Goal: Information Seeking & Learning: Check status

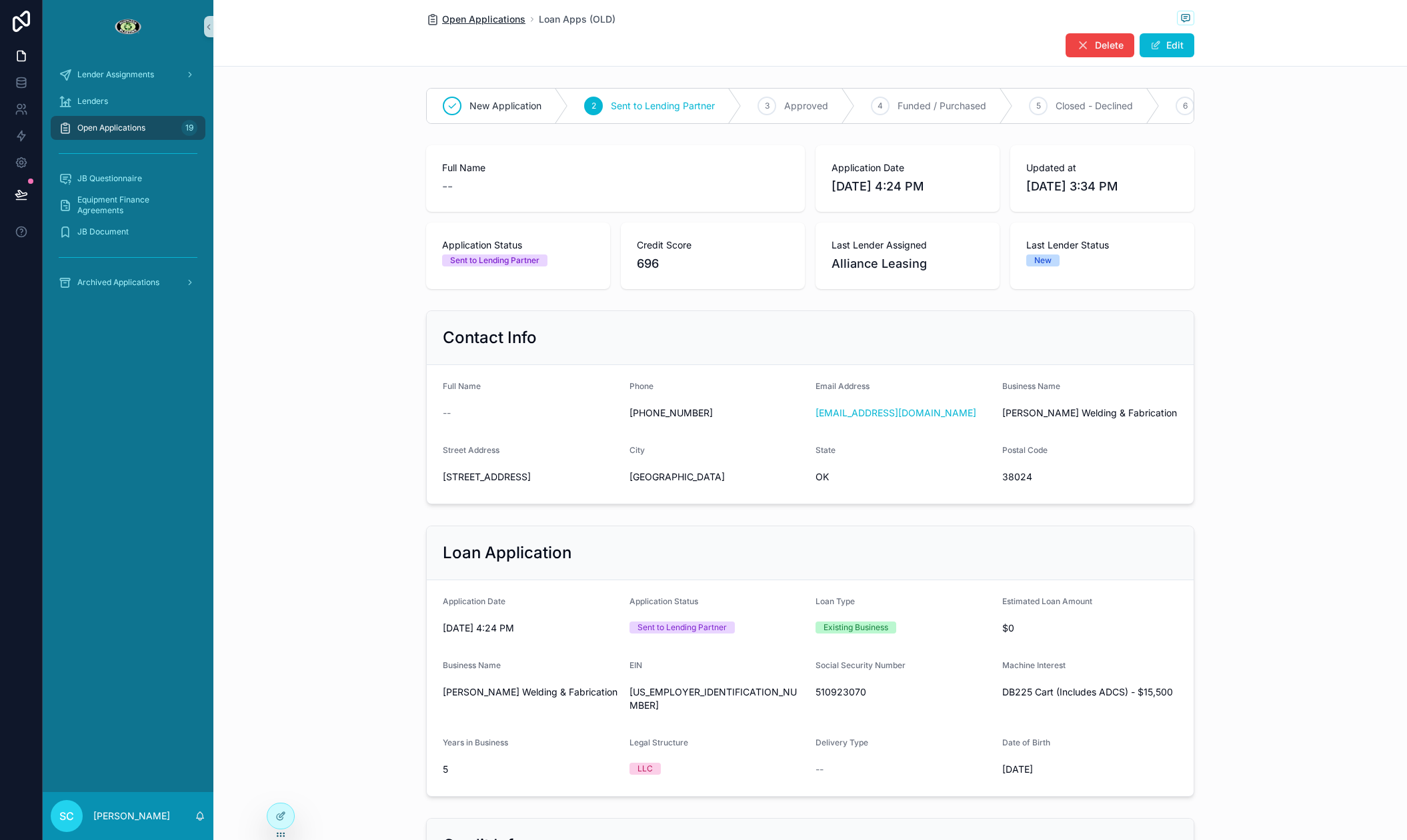
drag, startPoint x: 454, startPoint y: 6, endPoint x: 458, endPoint y: 14, distance: 8.9
click at [454, 6] on div "Open Applications Loan Apps (OLD) Delete Edit" at bounding box center [810, 32] width 768 height 66
click at [458, 15] on span "Open Applications" at bounding box center [484, 19] width 84 height 13
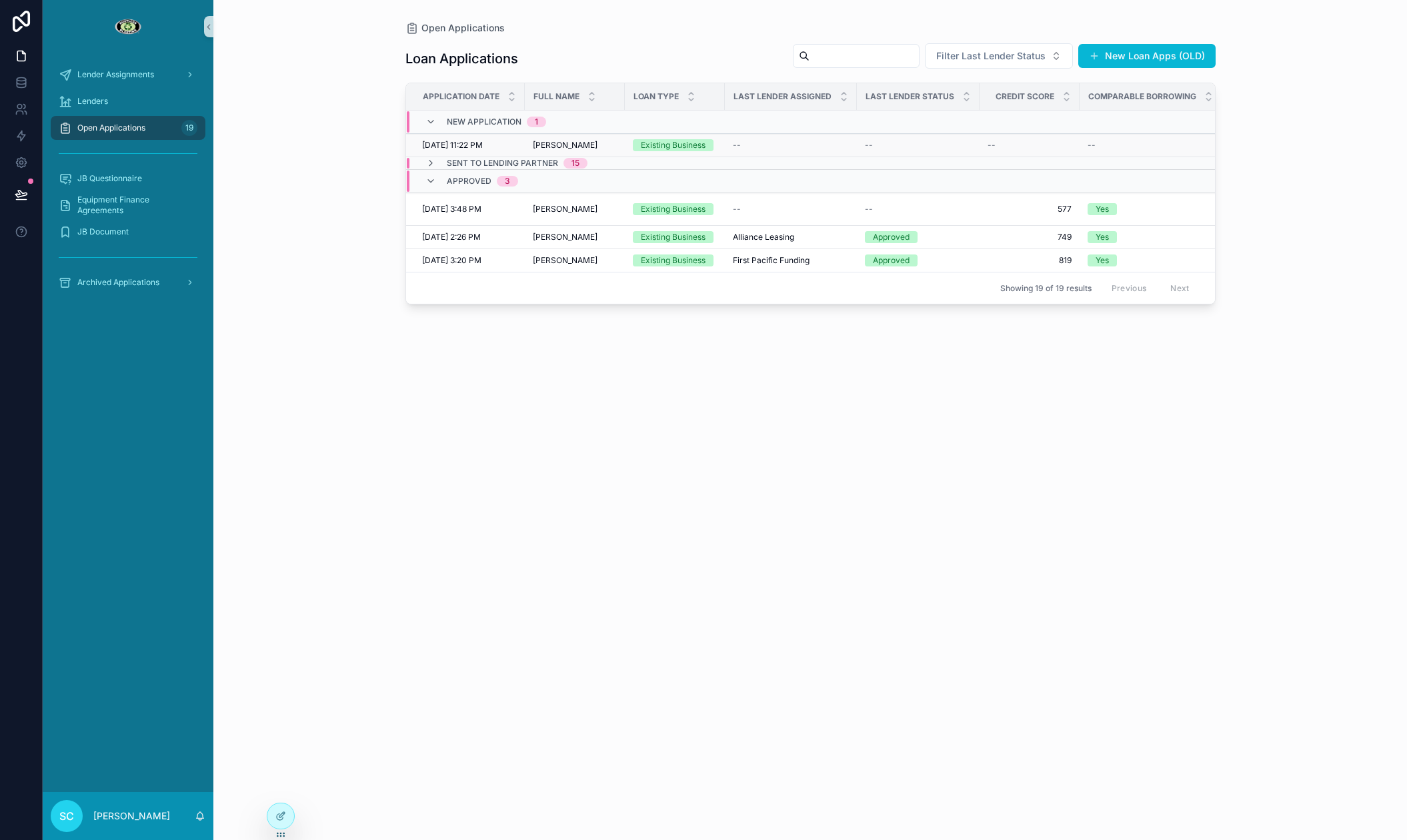
click at [586, 141] on span "[PERSON_NAME]" at bounding box center [565, 145] width 65 height 11
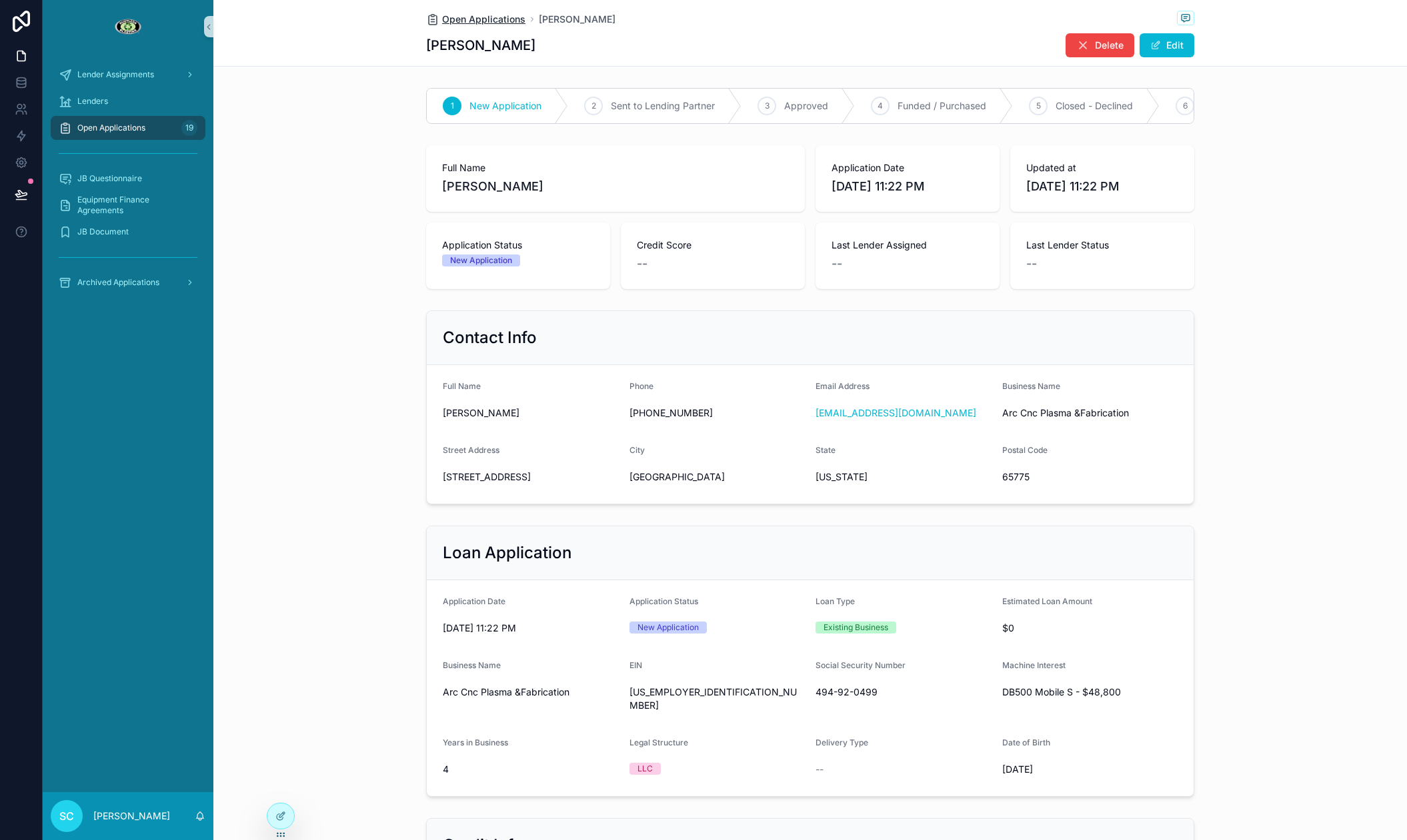
click at [468, 22] on span "Open Applications" at bounding box center [484, 19] width 84 height 13
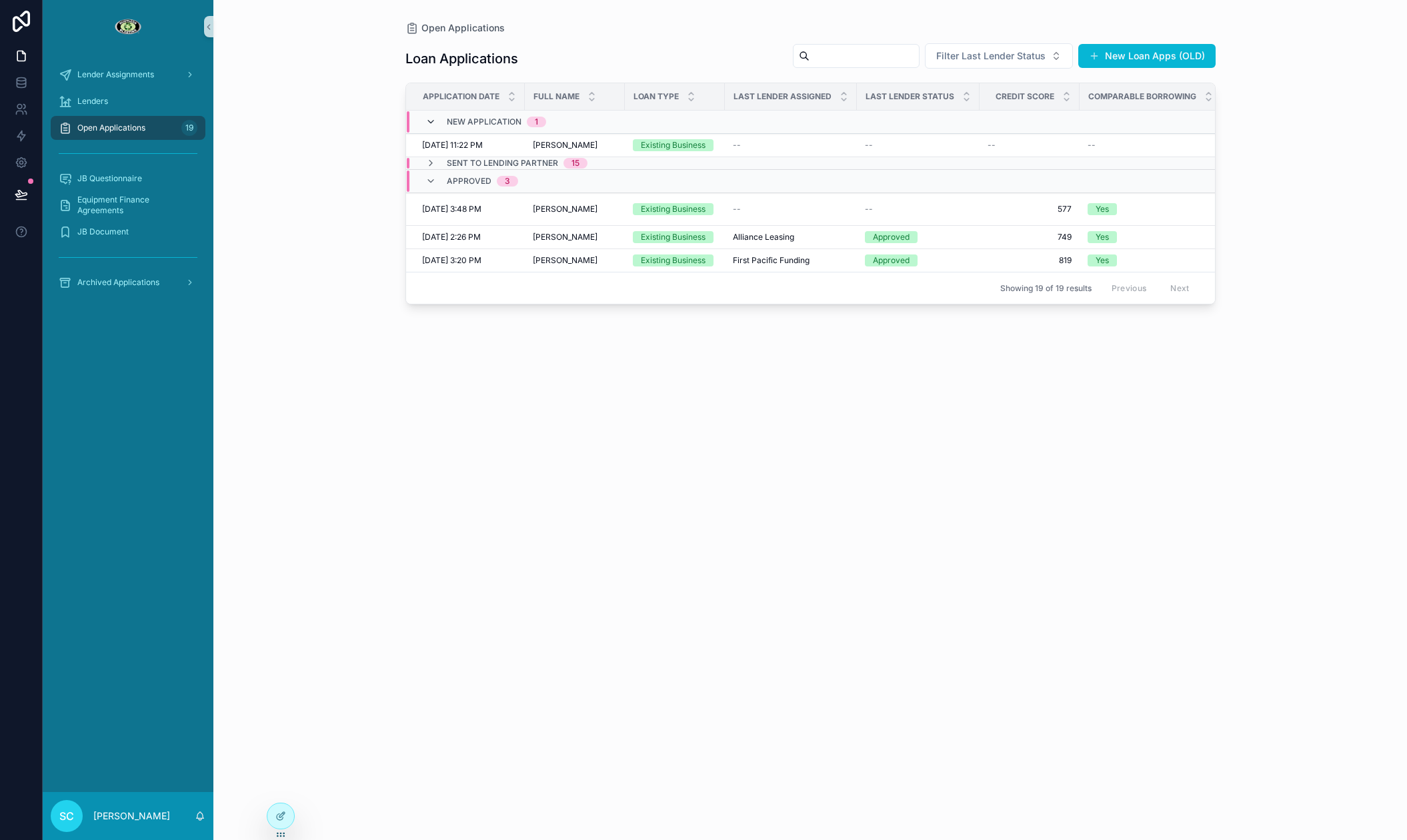
click at [431, 123] on icon "scrollable content" at bounding box center [431, 122] width 11 height 11
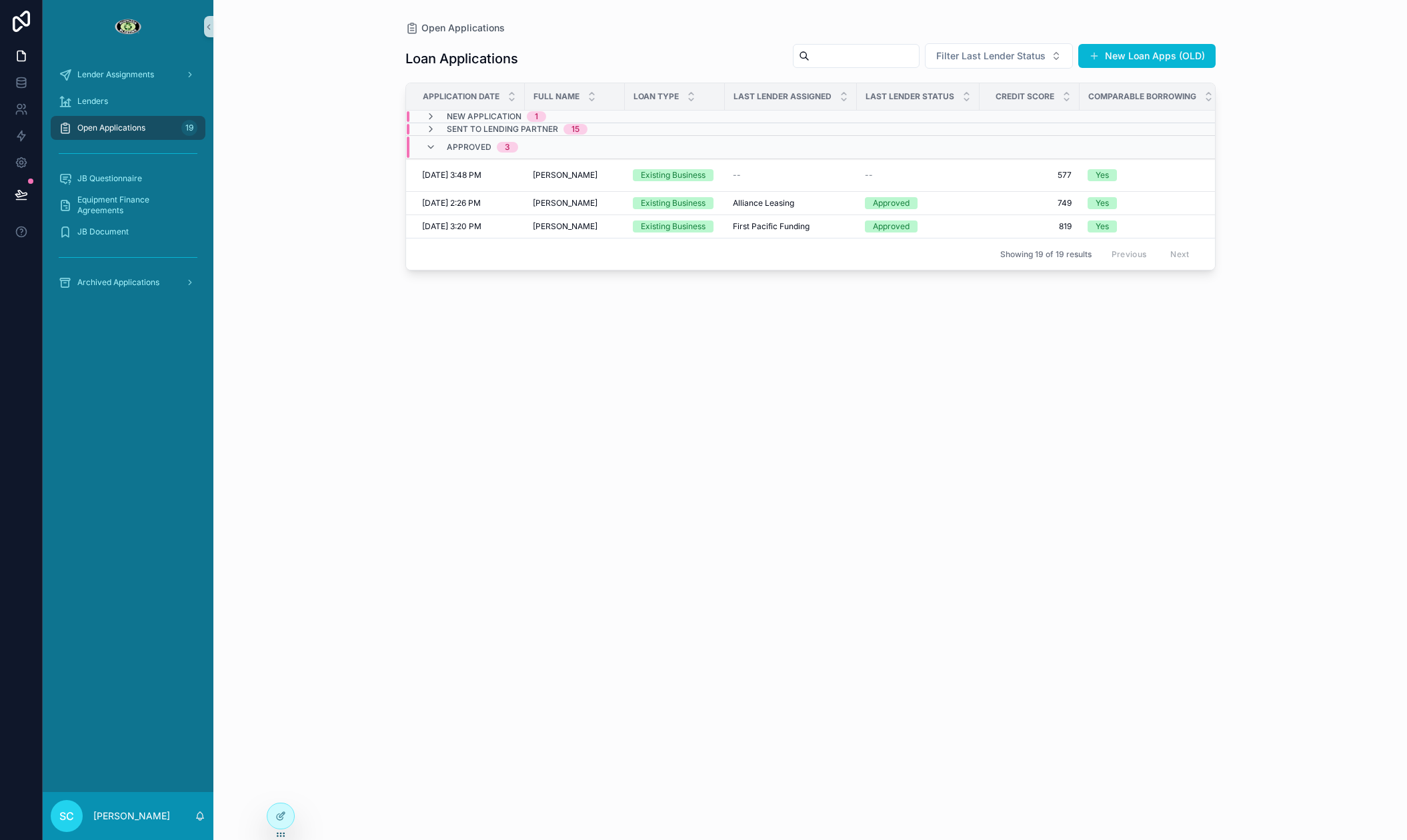
click at [431, 123] on td "Sent to Lending Partner 15" at bounding box center [566, 129] width 319 height 12
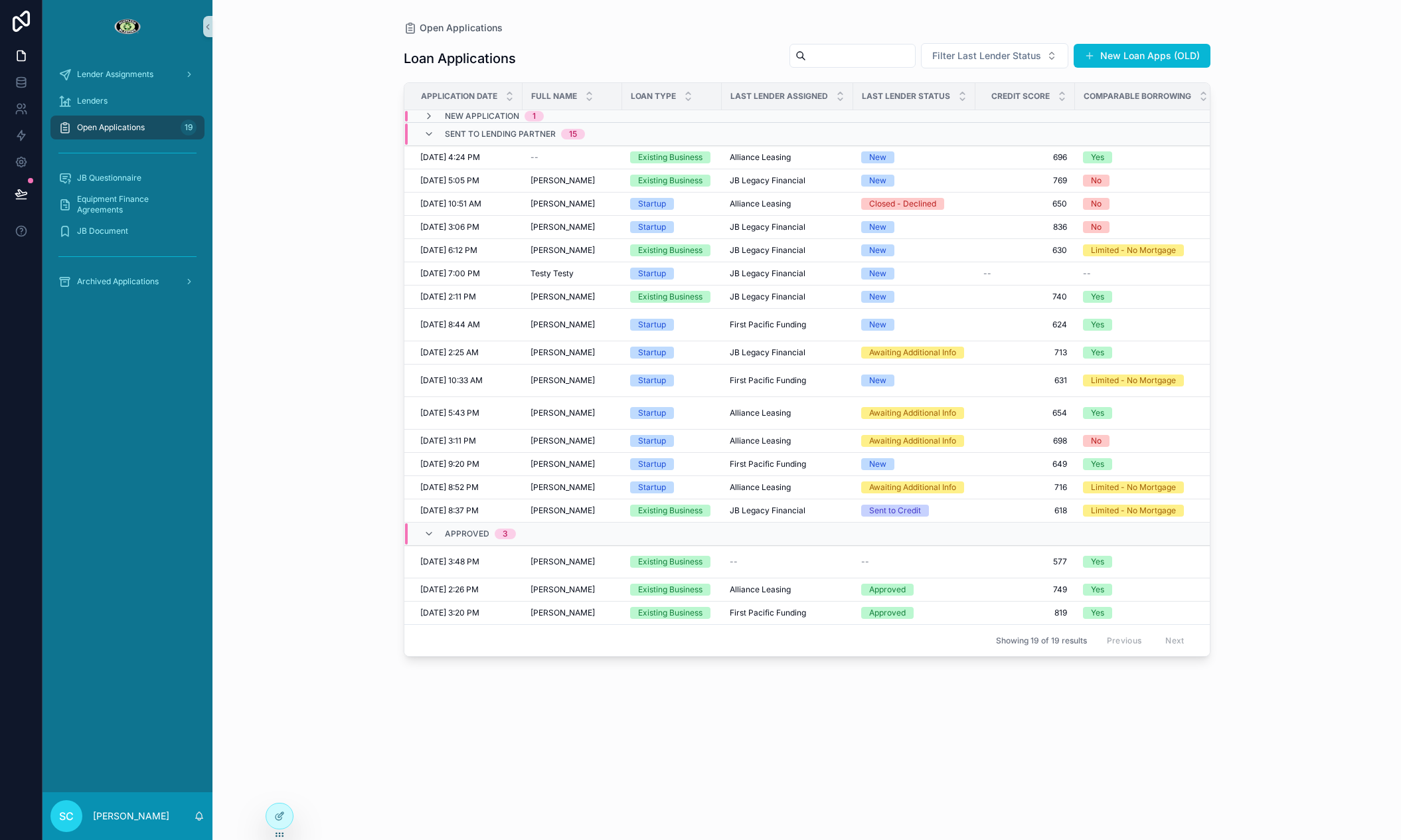
click at [434, 113] on div "New Application 1" at bounding box center [484, 116] width 120 height 11
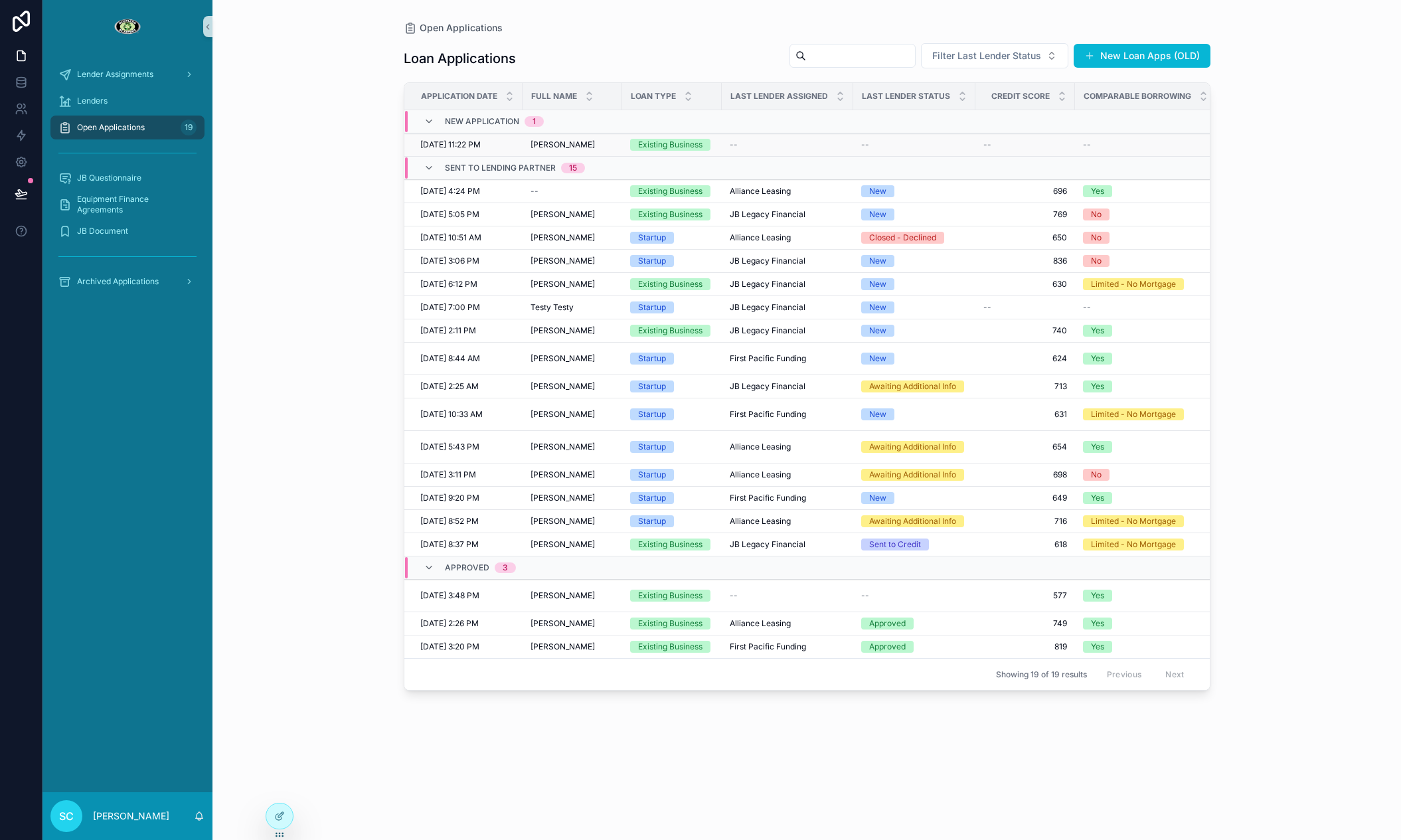
click at [591, 140] on span "[PERSON_NAME]" at bounding box center [563, 145] width 65 height 11
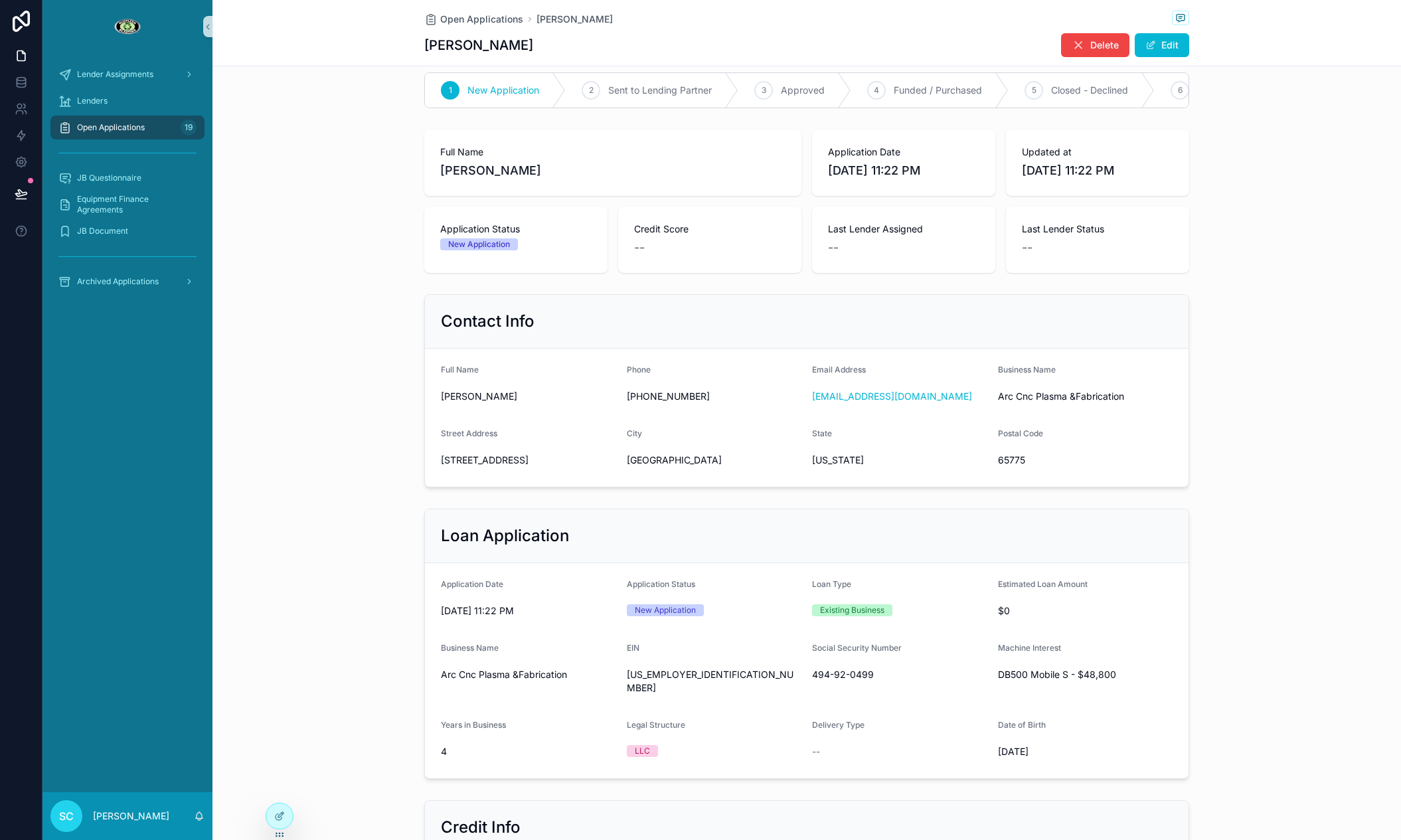
scroll to position [20, 0]
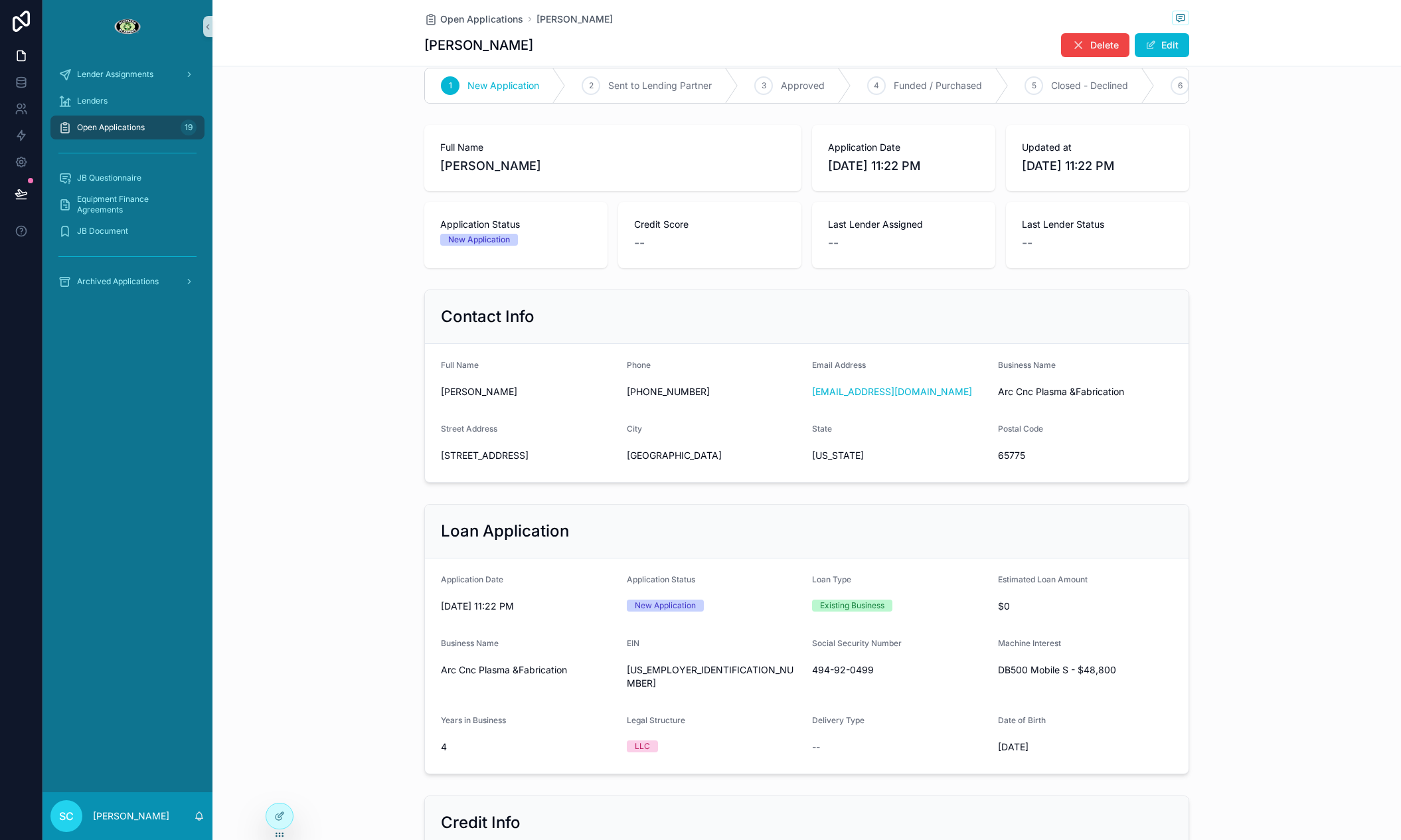
click at [525, 163] on span "[PERSON_NAME]" at bounding box center [613, 166] width 345 height 18
copy span "[PERSON_NAME]"
click at [520, 452] on span "[STREET_ADDRESS]" at bounding box center [528, 455] width 175 height 13
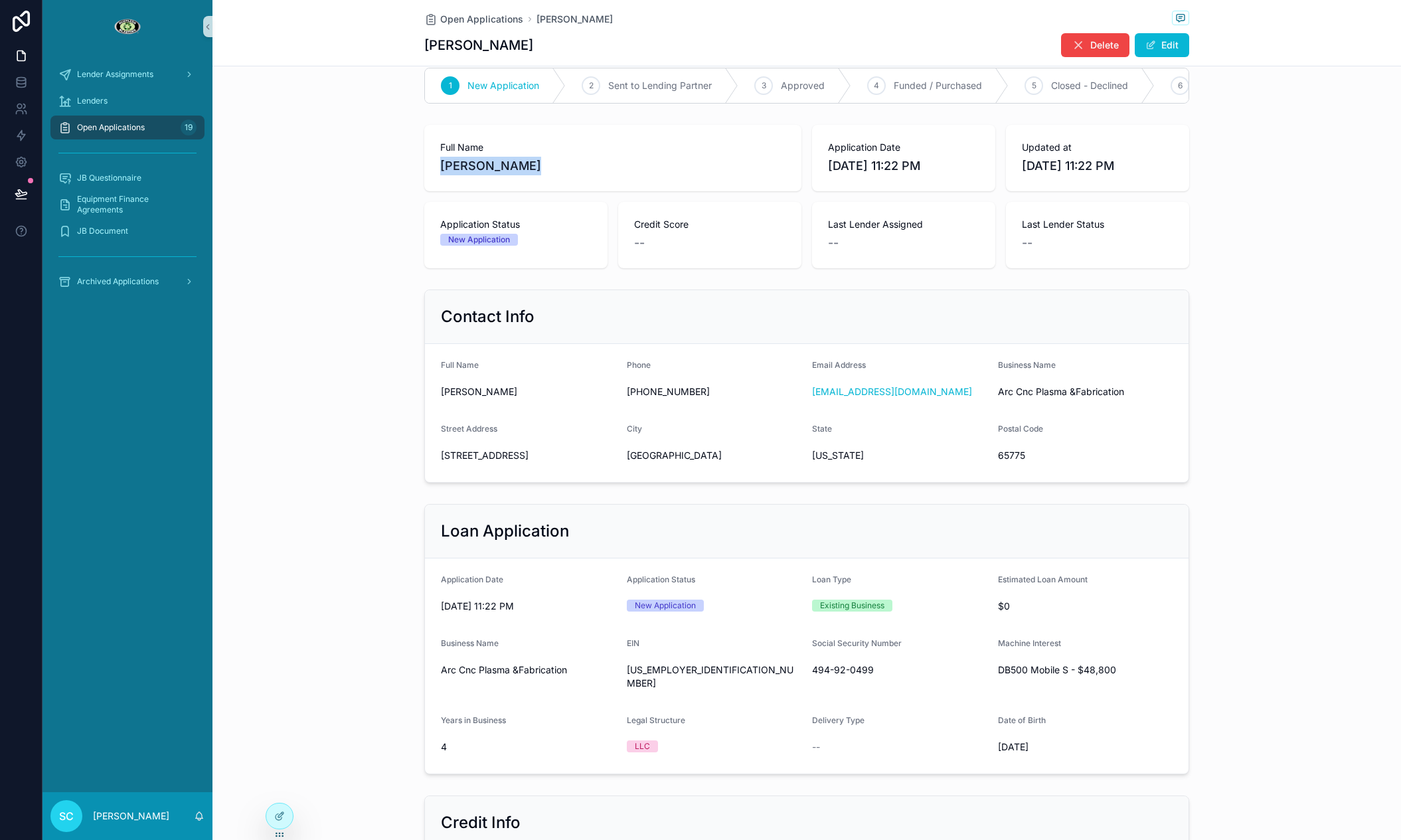
click at [520, 452] on span "[STREET_ADDRESS]" at bounding box center [528, 455] width 175 height 13
copy span "[STREET_ADDRESS]"
click at [818, 455] on span "[US_STATE]" at bounding box center [899, 455] width 175 height 13
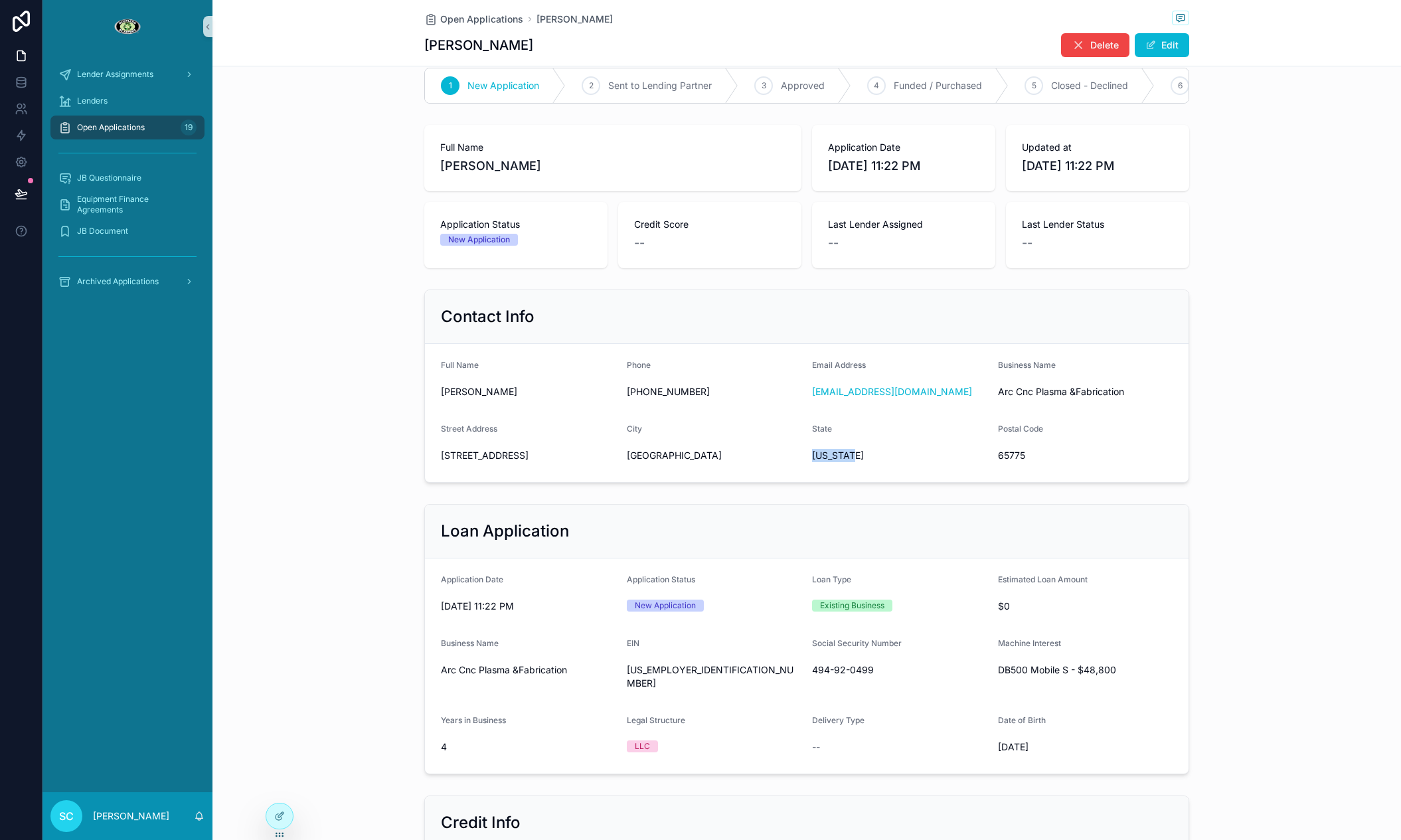
scroll to position [21, 0]
click at [1013, 449] on span "65775" at bounding box center [1085, 454] width 175 height 13
copy span "65775"
click at [833, 680] on form "Application Date [DATE] 11:22 PM Application Status New Application Loan Type E…" at bounding box center [806, 665] width 764 height 215
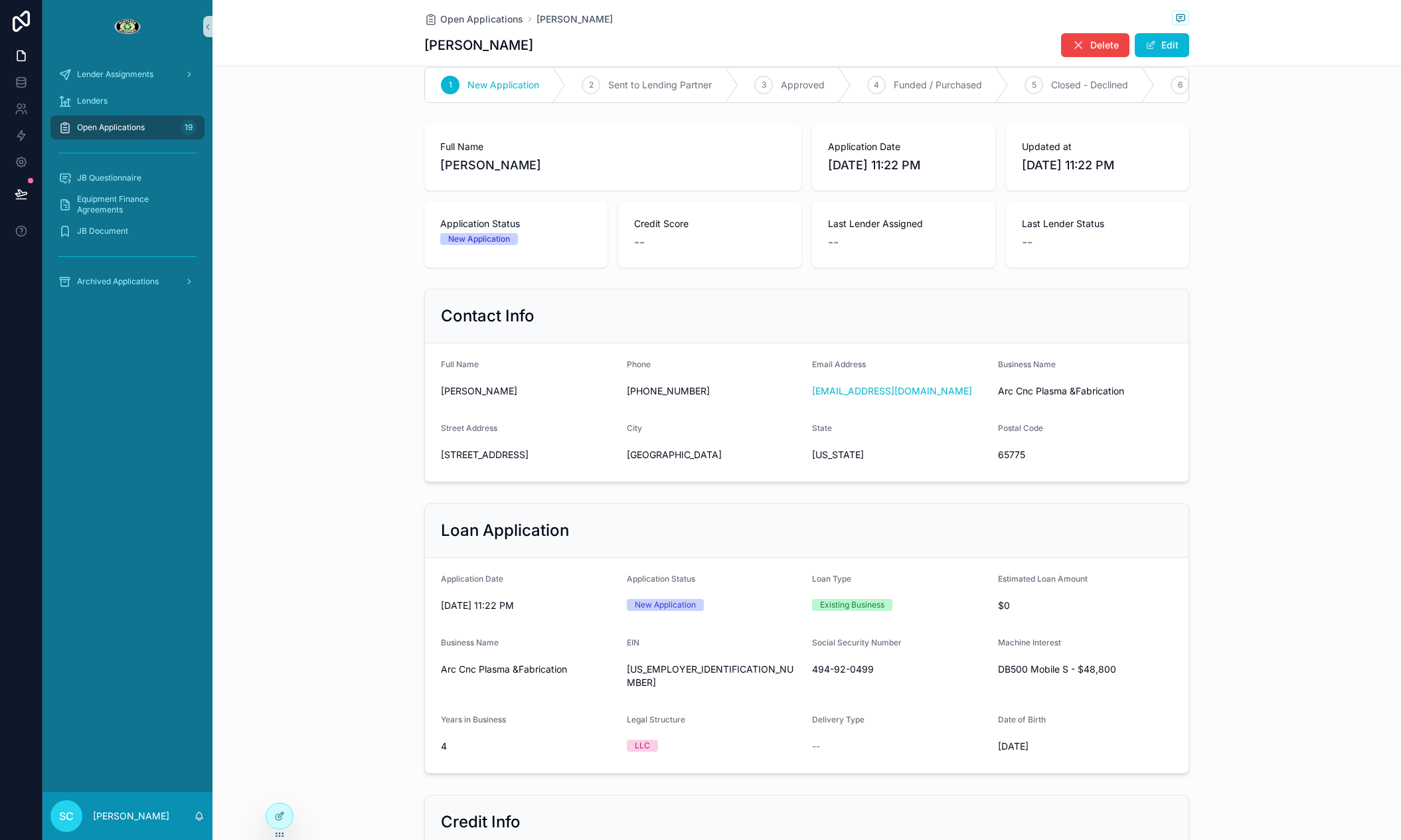
click at [832, 670] on span "494-92-0499" at bounding box center [899, 669] width 175 height 13
copy span "494-92-0499"
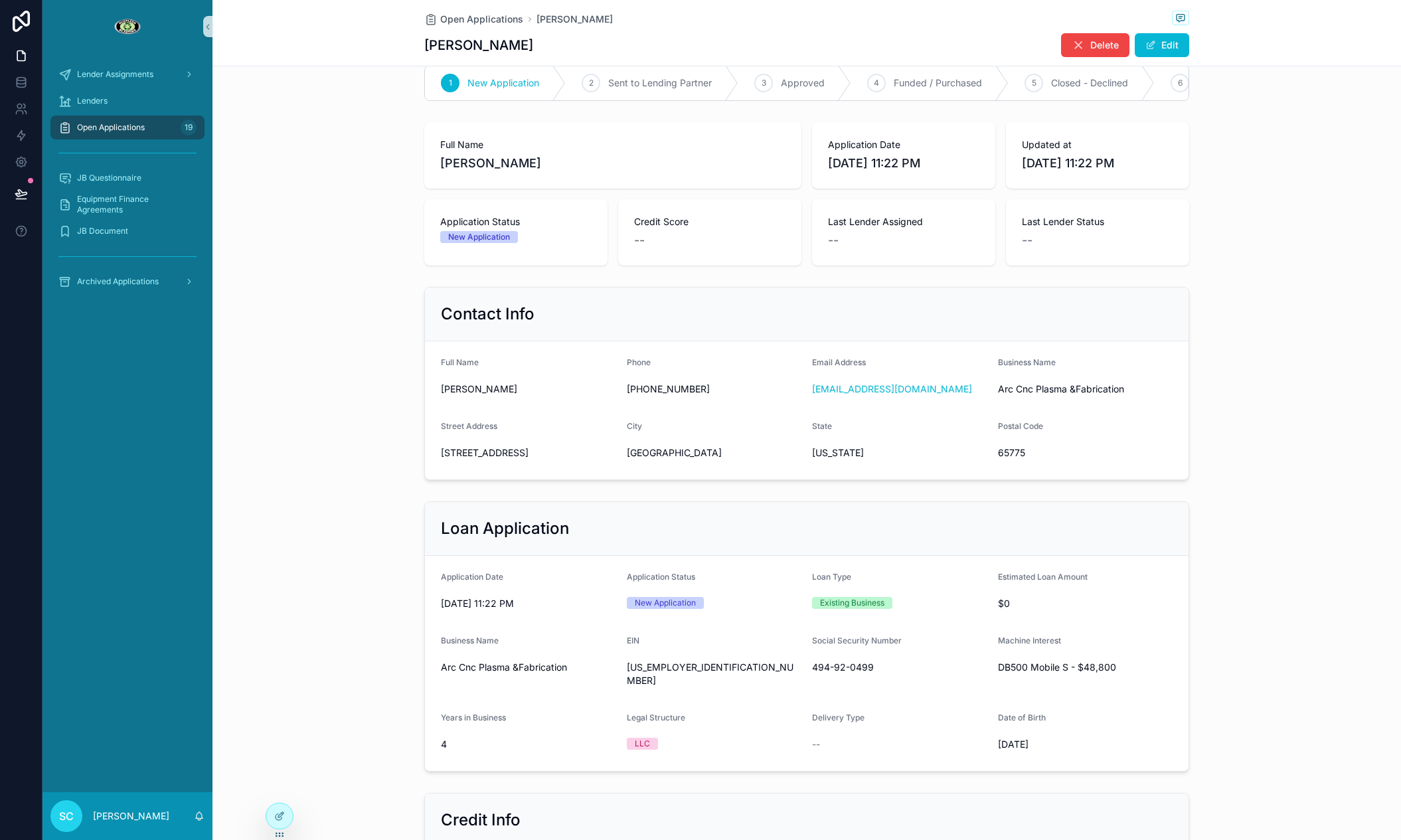
click at [650, 506] on div "Loan Application" at bounding box center [806, 529] width 764 height 54
